Goal: Transaction & Acquisition: Download file/media

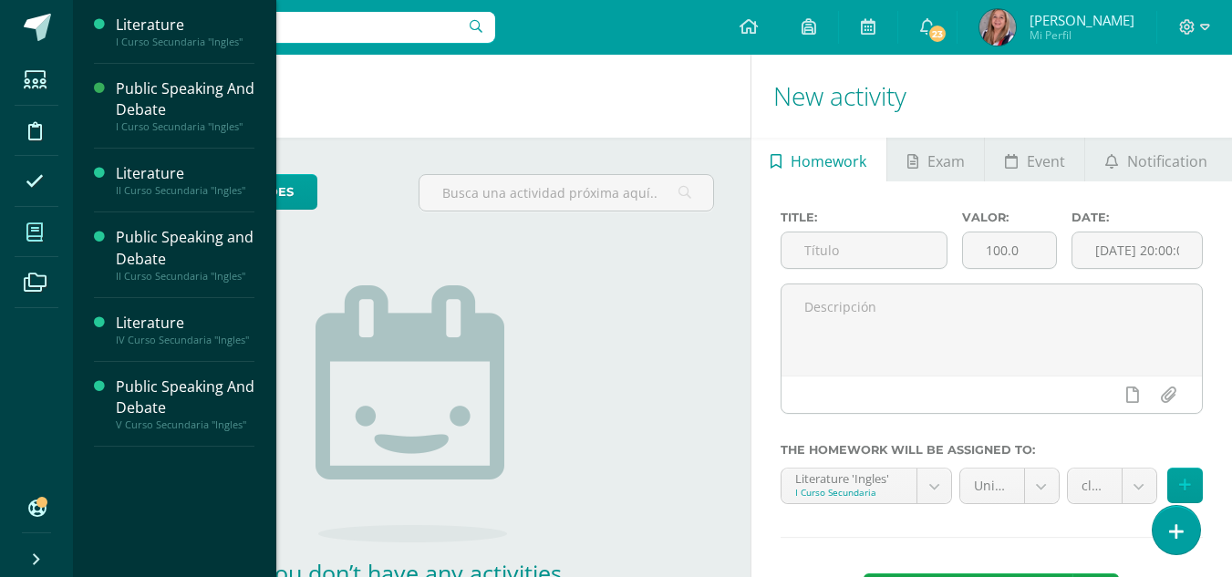
click at [42, 220] on span at bounding box center [35, 232] width 41 height 41
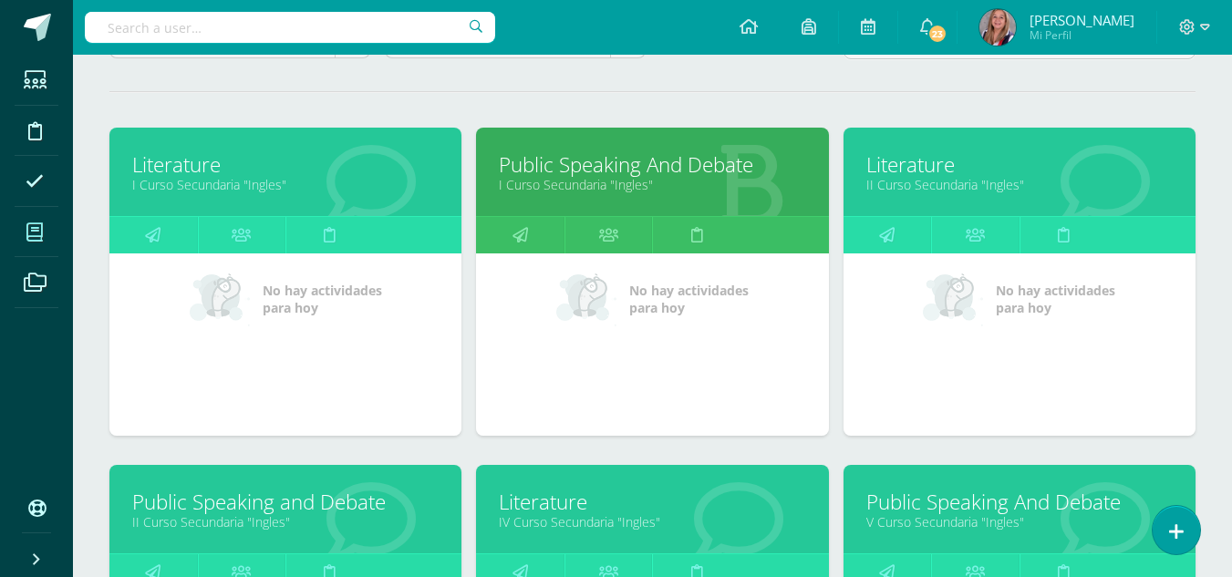
scroll to position [213, 0]
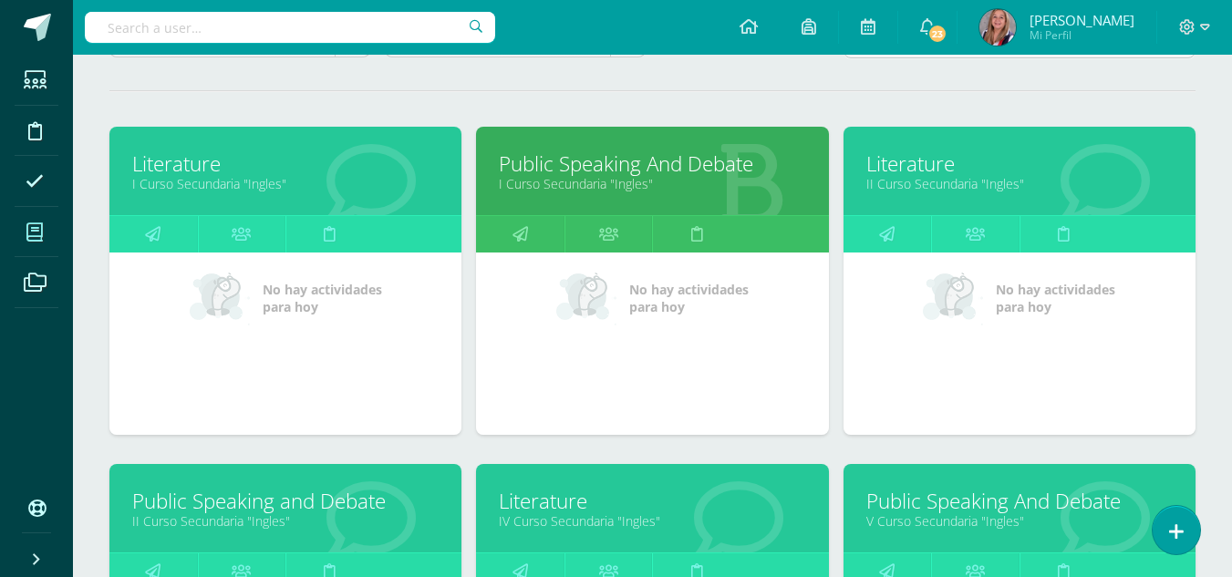
click at [961, 184] on link "II Curso Secundaria "Ingles"" at bounding box center [1019, 183] width 306 height 17
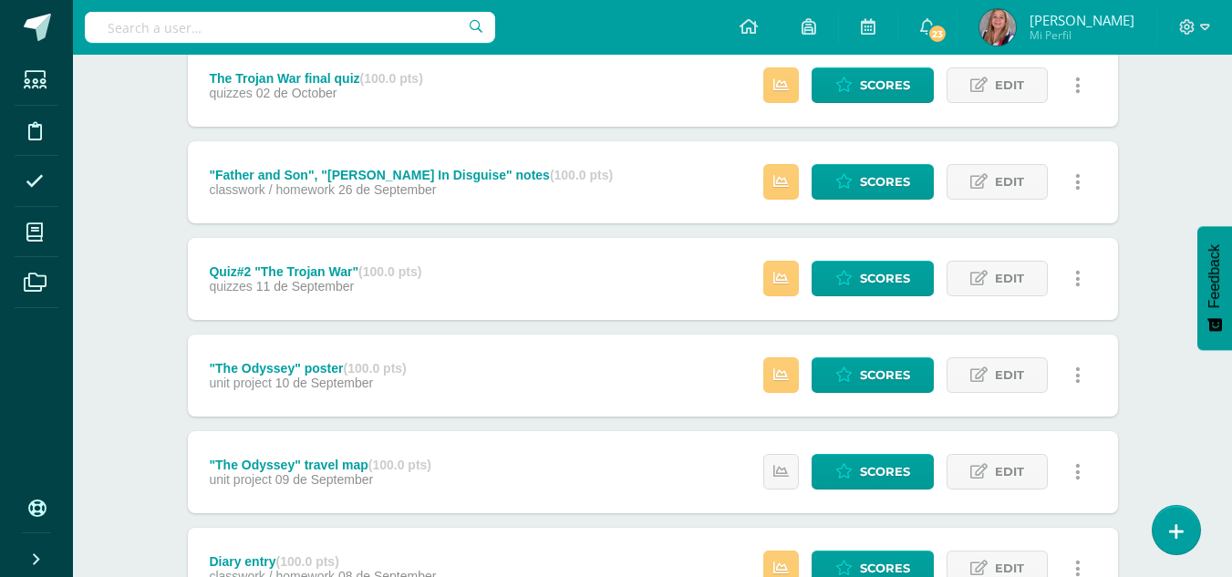
scroll to position [647, 0]
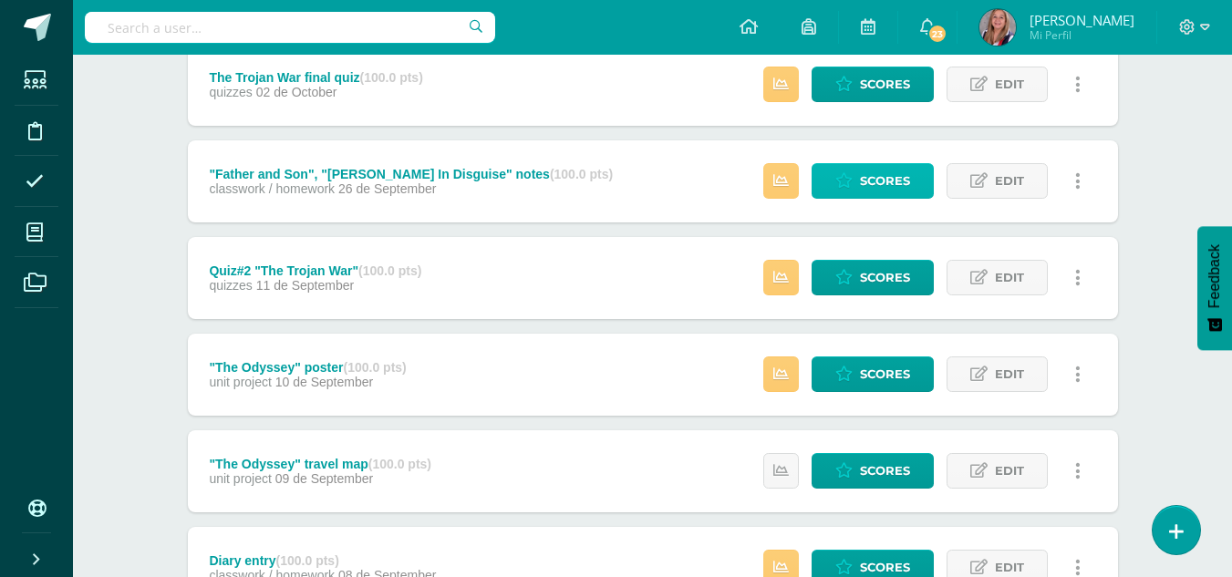
click at [894, 184] on span "Scores" at bounding box center [885, 181] width 50 height 34
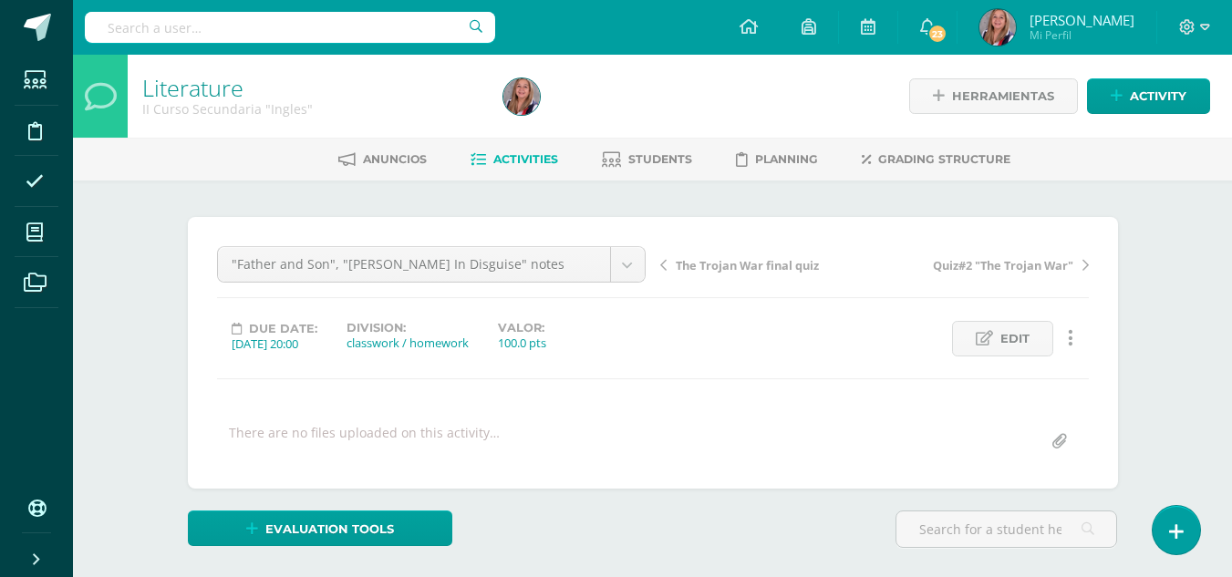
click at [523, 161] on span "Activities" at bounding box center [525, 159] width 65 height 14
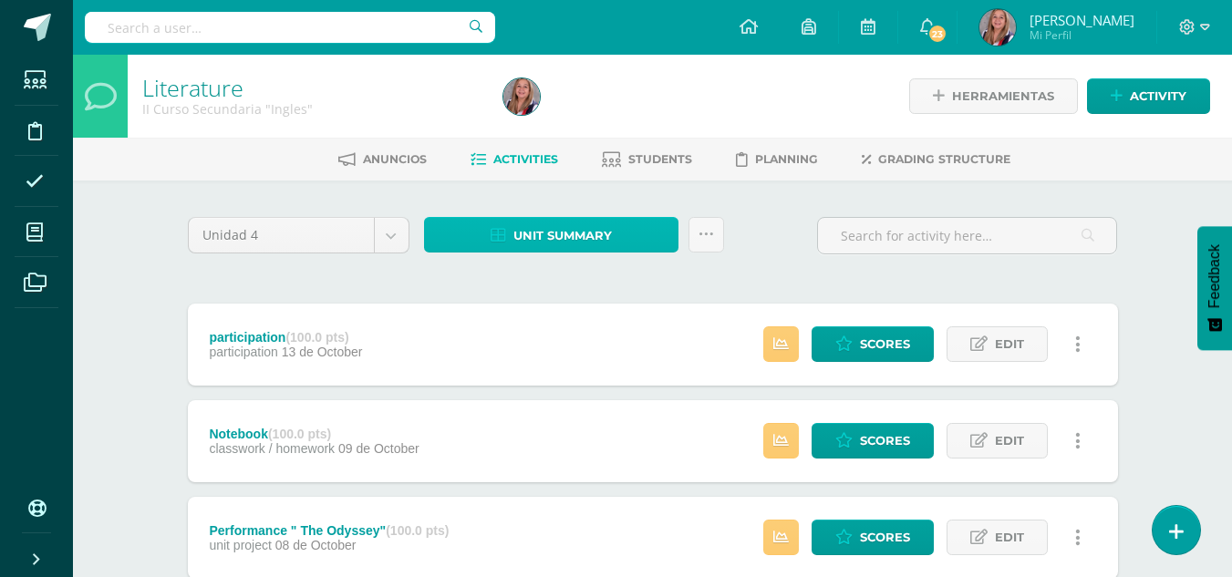
click at [576, 234] on span "Unit summary" at bounding box center [562, 236] width 99 height 34
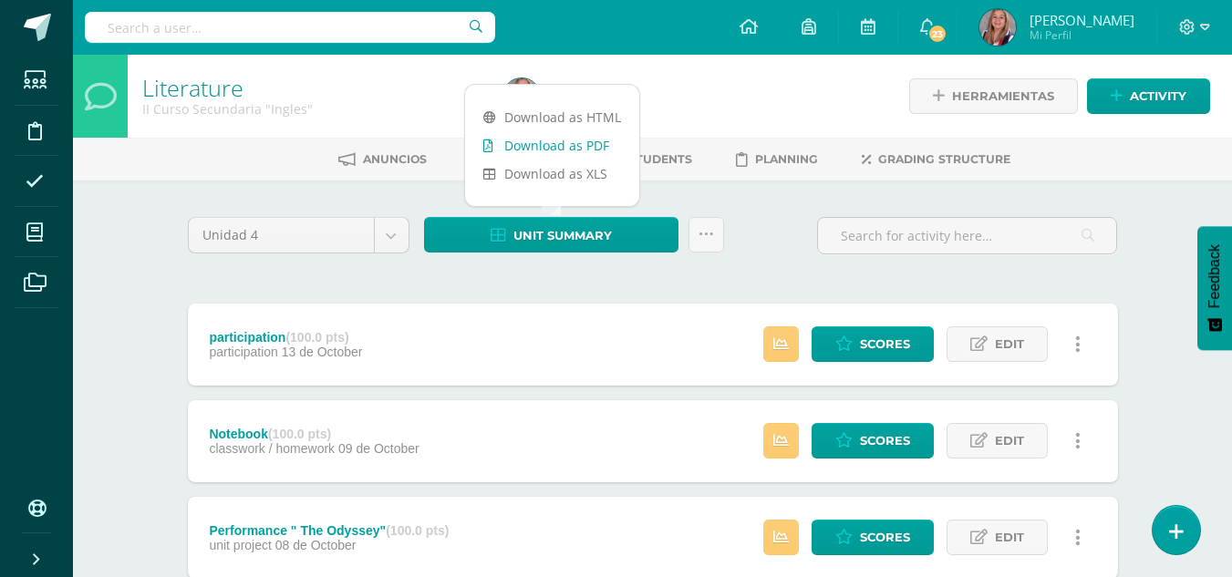
click at [595, 143] on link "Download as PDF" at bounding box center [552, 145] width 174 height 28
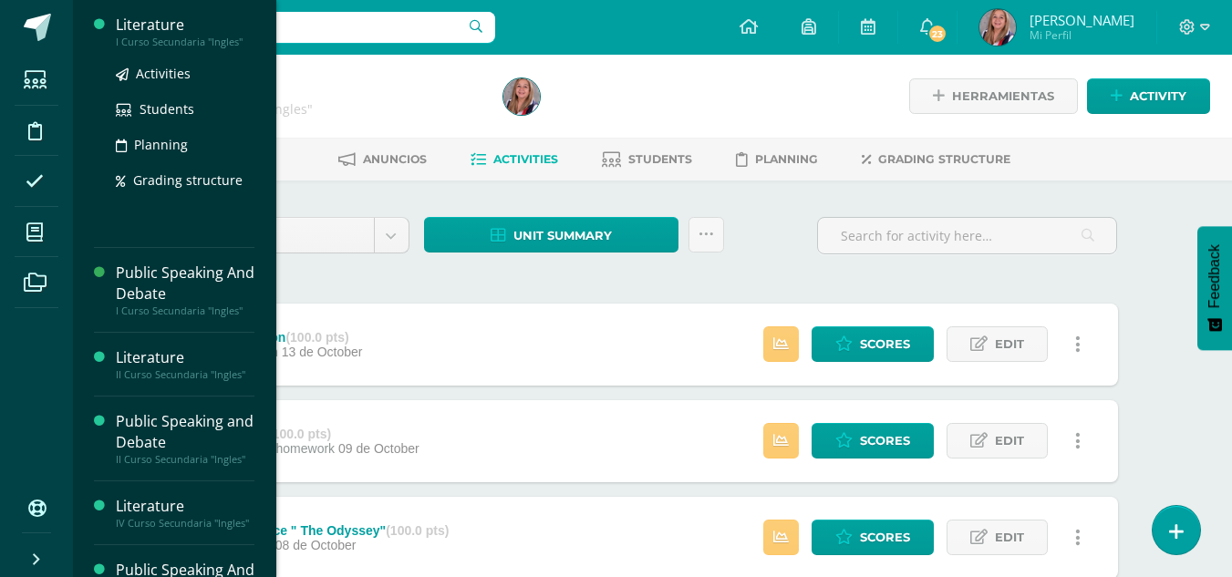
click at [153, 47] on div "I Curso Secundaria "Ingles"" at bounding box center [185, 42] width 139 height 13
click at [157, 47] on div "I Curso Secundaria "Ingles"" at bounding box center [185, 42] width 139 height 13
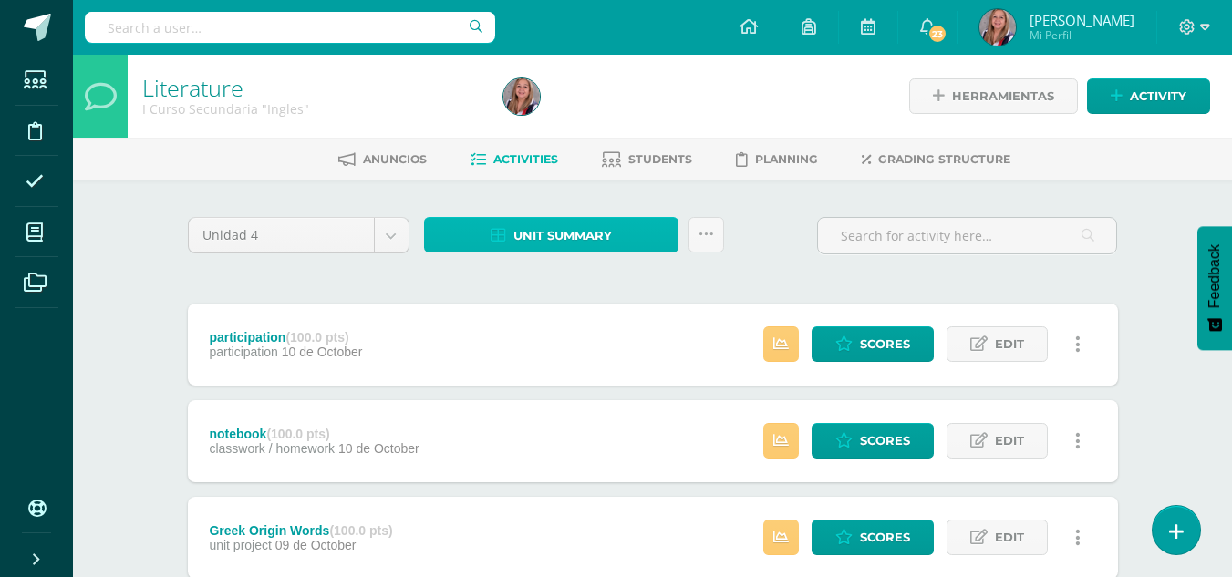
click at [546, 240] on span "Unit summary" at bounding box center [562, 236] width 99 height 34
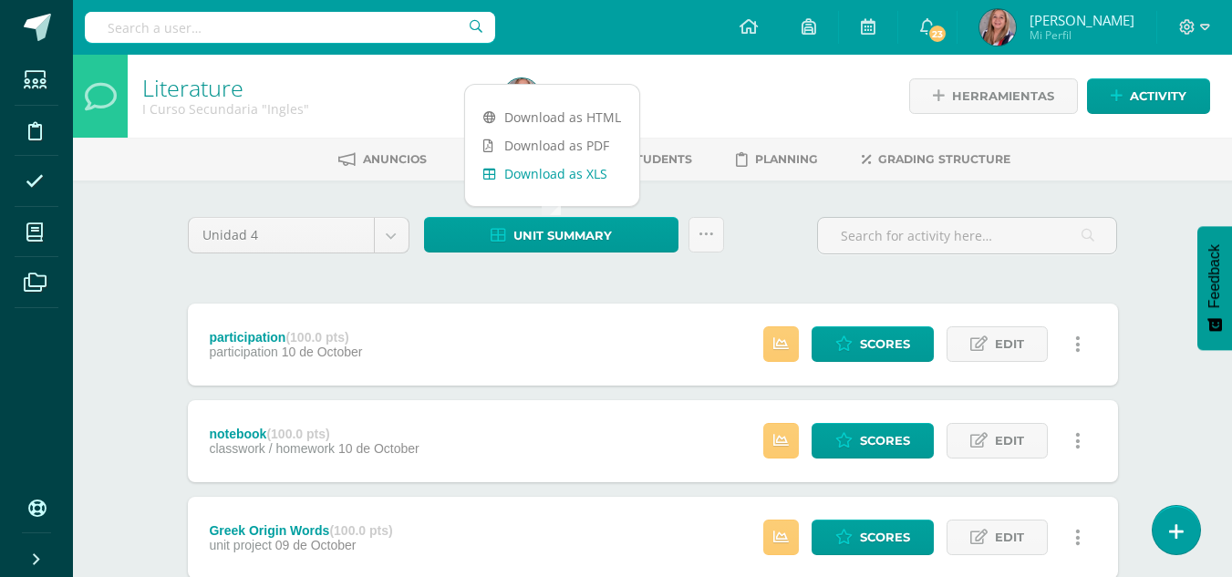
click at [587, 160] on link "Download as XLS" at bounding box center [552, 174] width 174 height 28
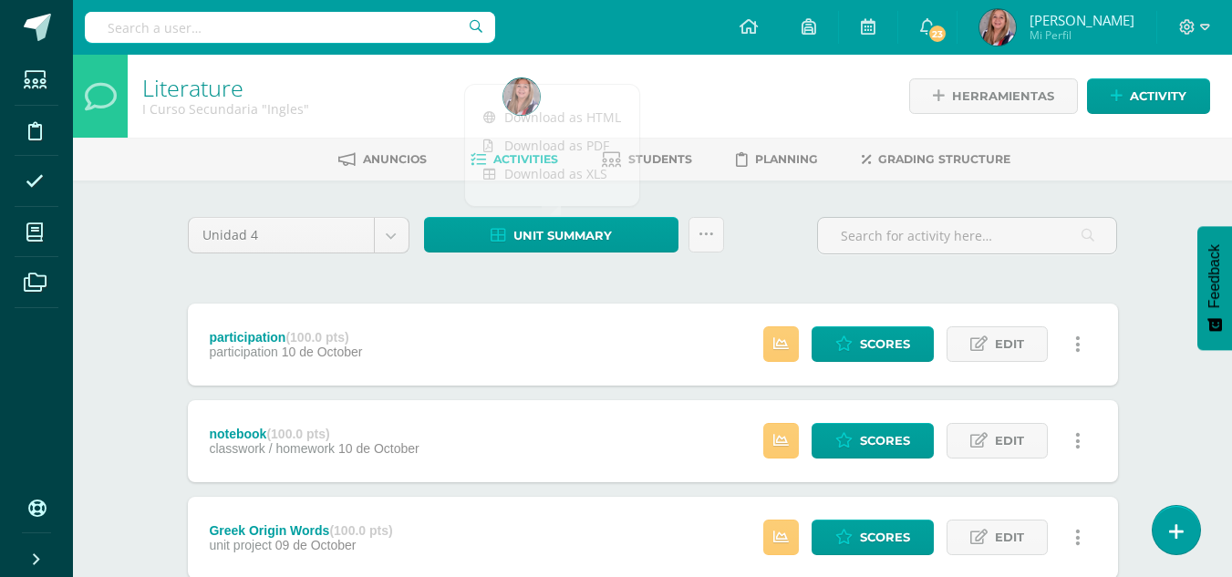
click at [396, 65] on div "Literature I Curso Secundaria "Ingles"" at bounding box center [312, 96] width 368 height 83
click at [528, 165] on span "Activities" at bounding box center [525, 159] width 65 height 14
click at [527, 159] on span "Activities" at bounding box center [525, 159] width 65 height 14
click at [555, 253] on div "Unit summary Subir actividades en masa Send scores for review Activity history" at bounding box center [574, 243] width 315 height 52
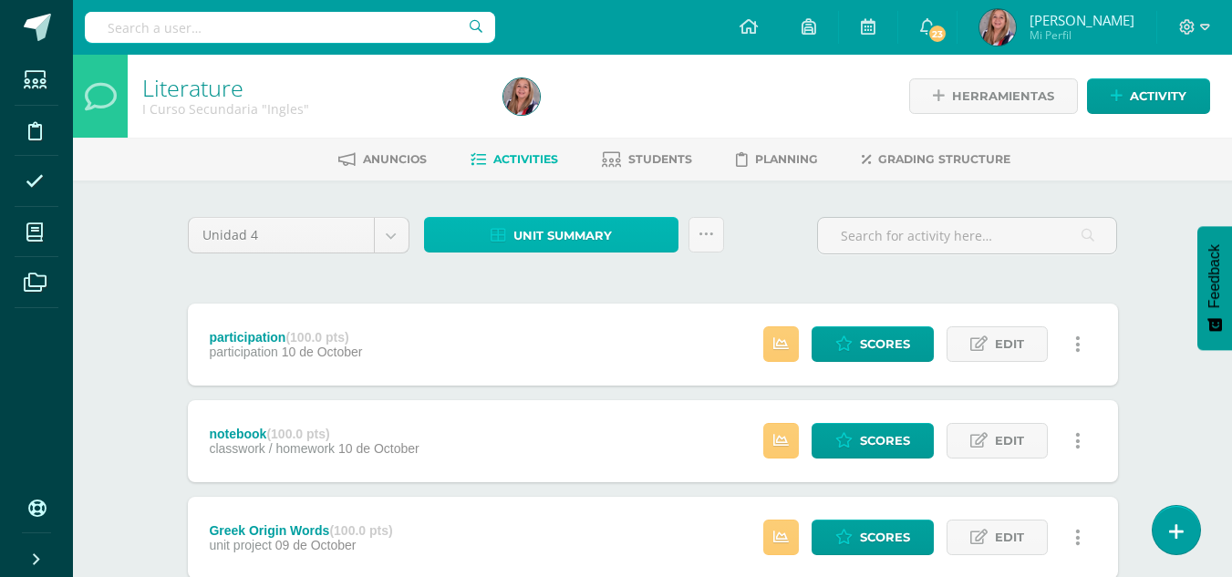
click at [556, 231] on span "Unit summary" at bounding box center [562, 236] width 99 height 34
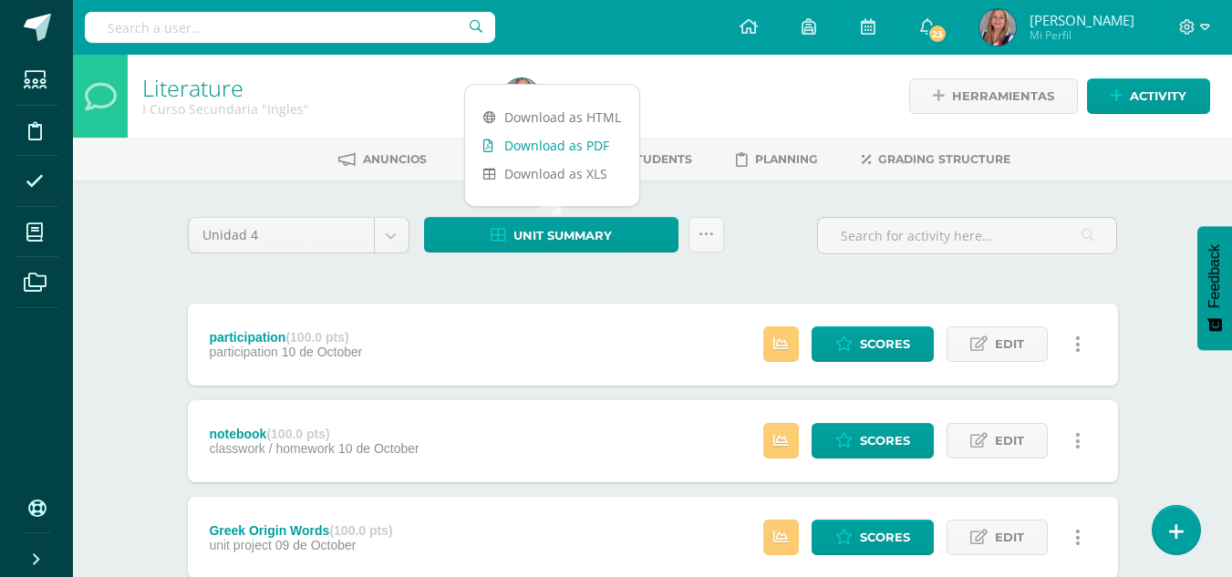
click at [552, 136] on link "Download as PDF" at bounding box center [552, 145] width 174 height 28
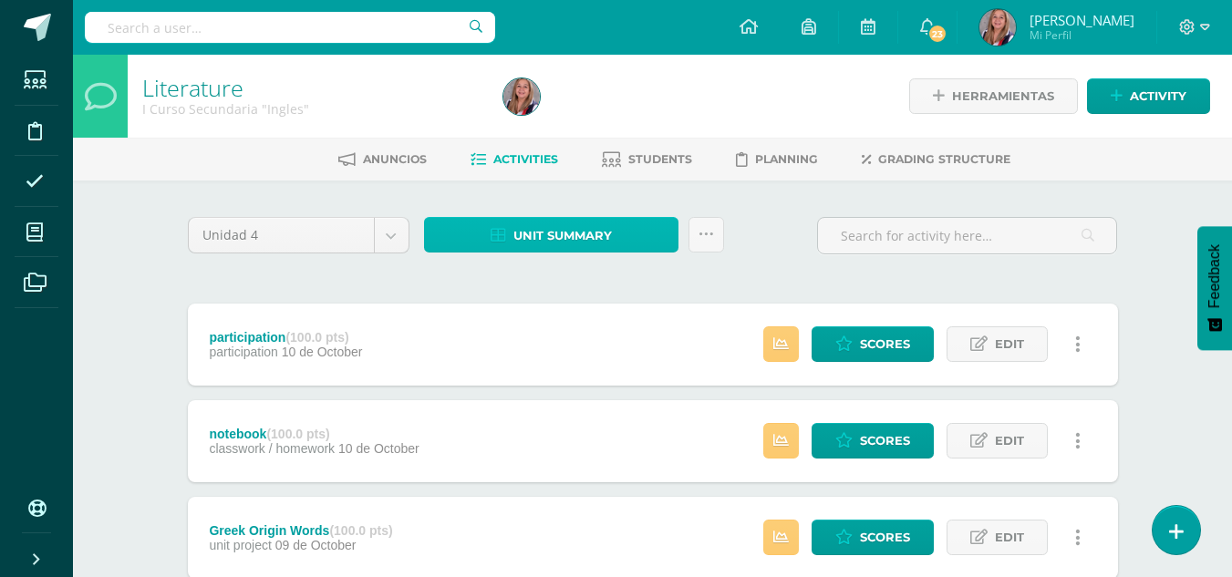
click at [540, 232] on span "Unit summary" at bounding box center [562, 236] width 99 height 34
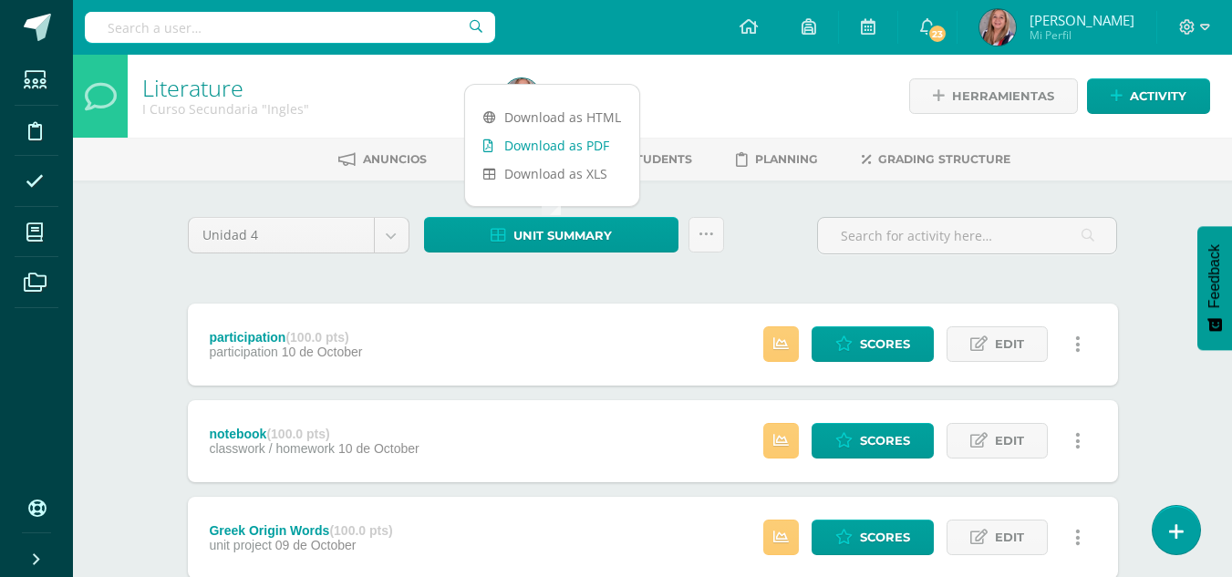
click at [559, 146] on link "Download as PDF" at bounding box center [552, 145] width 174 height 28
